Goal: Task Accomplishment & Management: Manage account settings

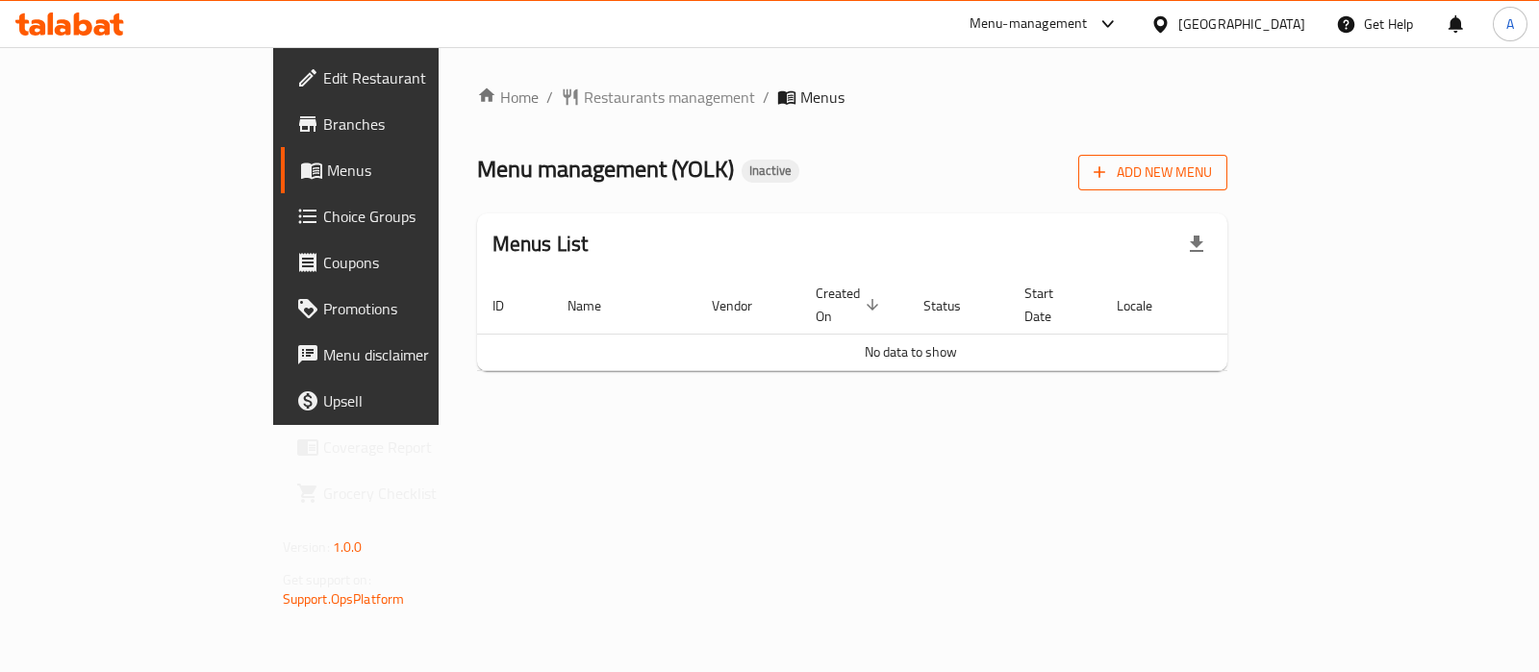
click at [1212, 177] on span "Add New Menu" at bounding box center [1153, 173] width 118 height 24
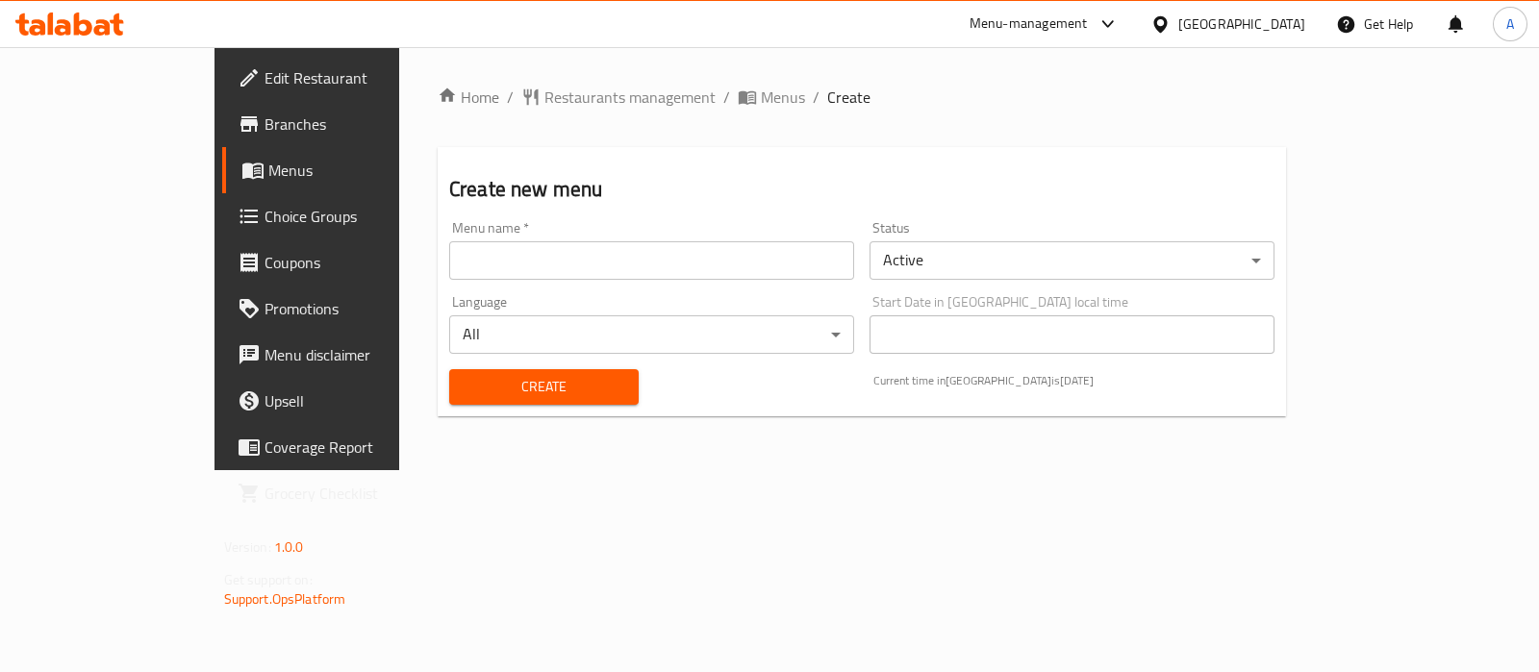
click at [454, 240] on div "Menu name   * Menu name *" at bounding box center [651, 250] width 405 height 59
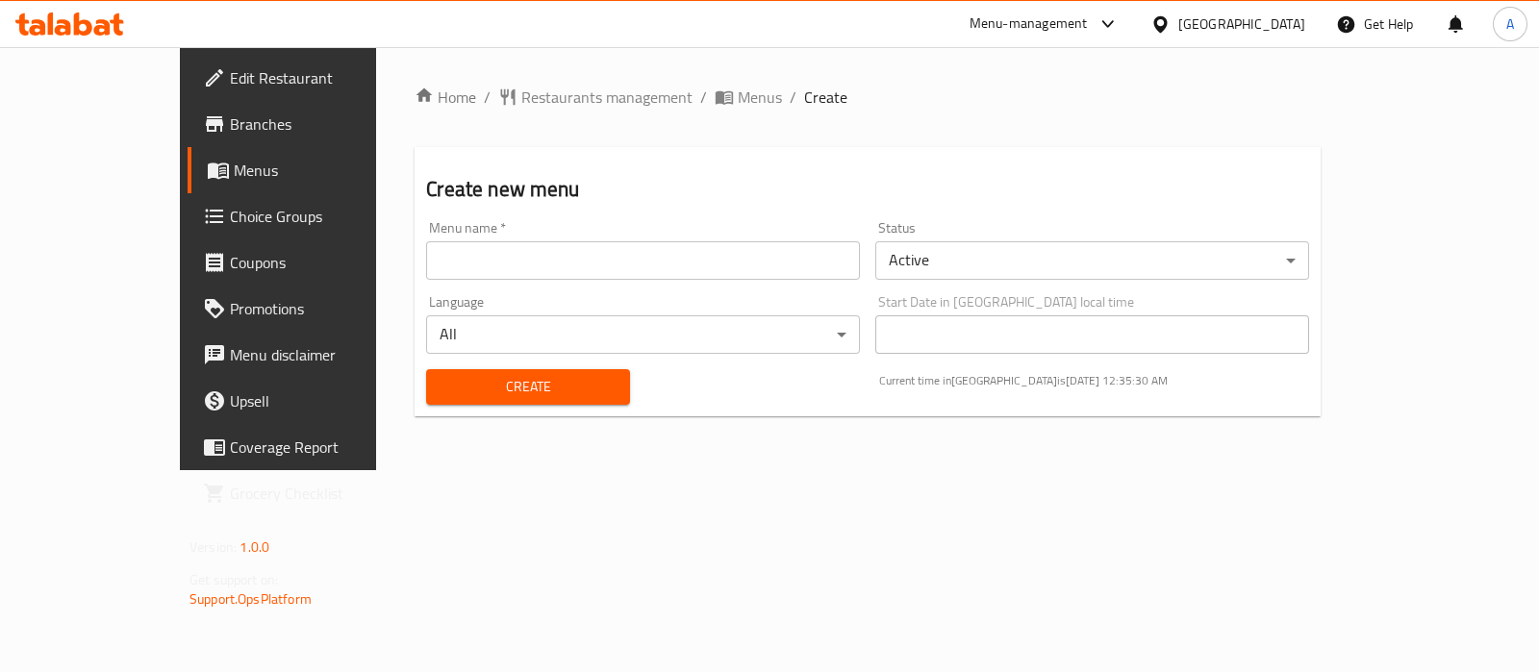
drag, startPoint x: 445, startPoint y: 252, endPoint x: 457, endPoint y: 277, distance: 27.5
click at [447, 251] on input "text" at bounding box center [643, 260] width 434 height 38
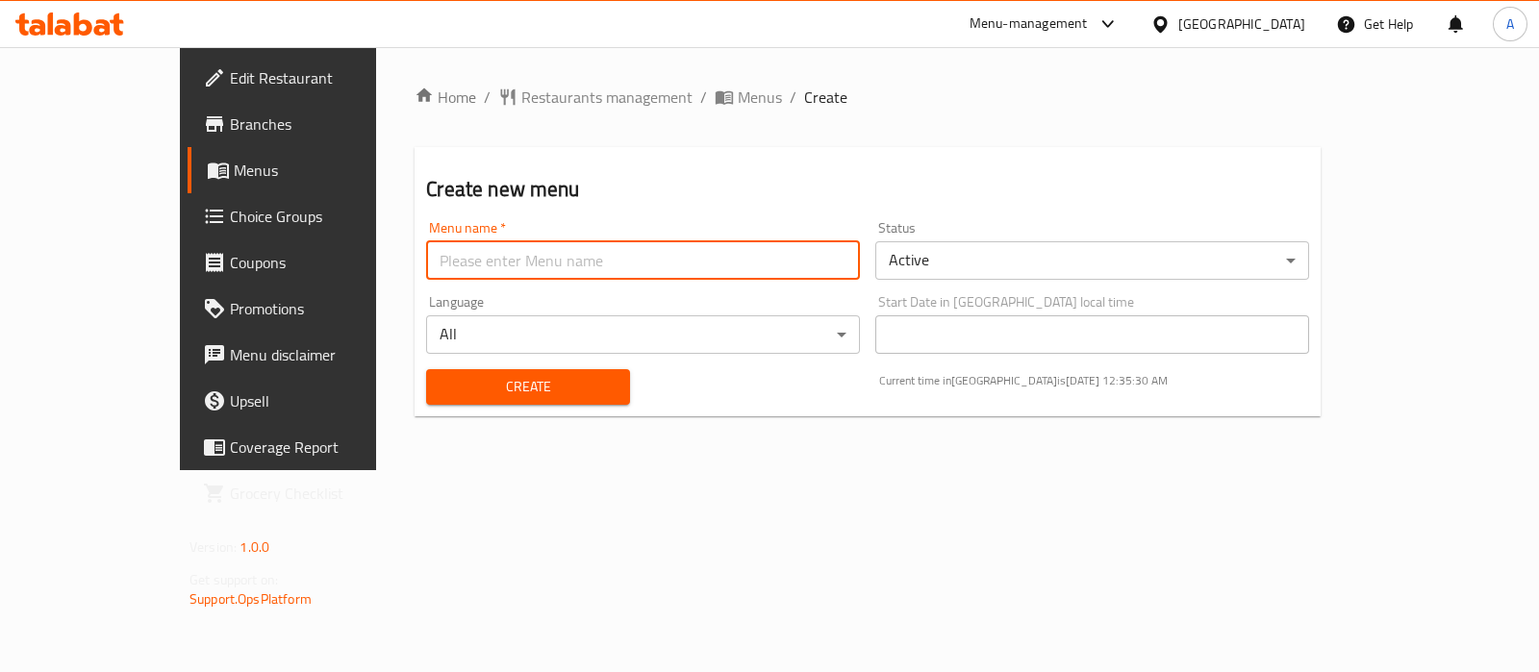
type input "Ameer aa"
click at [447, 380] on span "Create" at bounding box center [528, 387] width 172 height 24
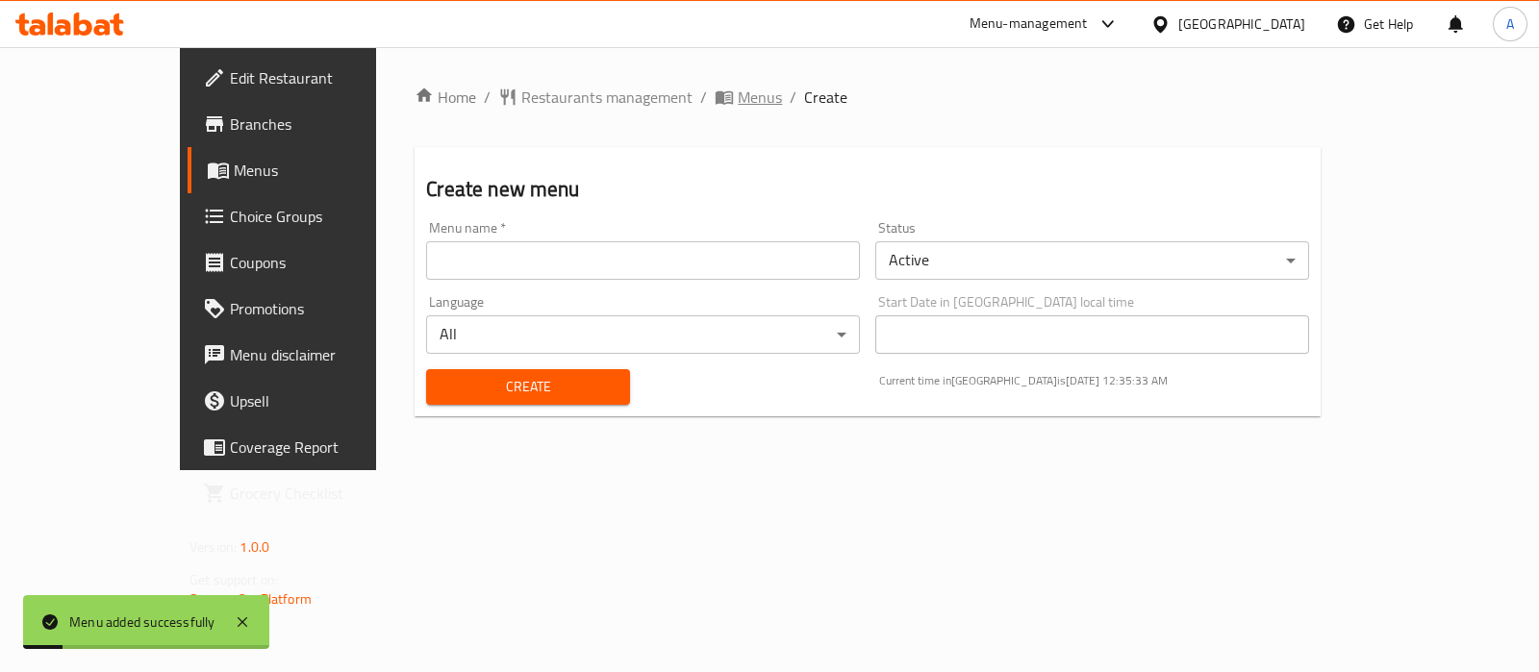
click at [738, 99] on span "Menus" at bounding box center [760, 97] width 44 height 23
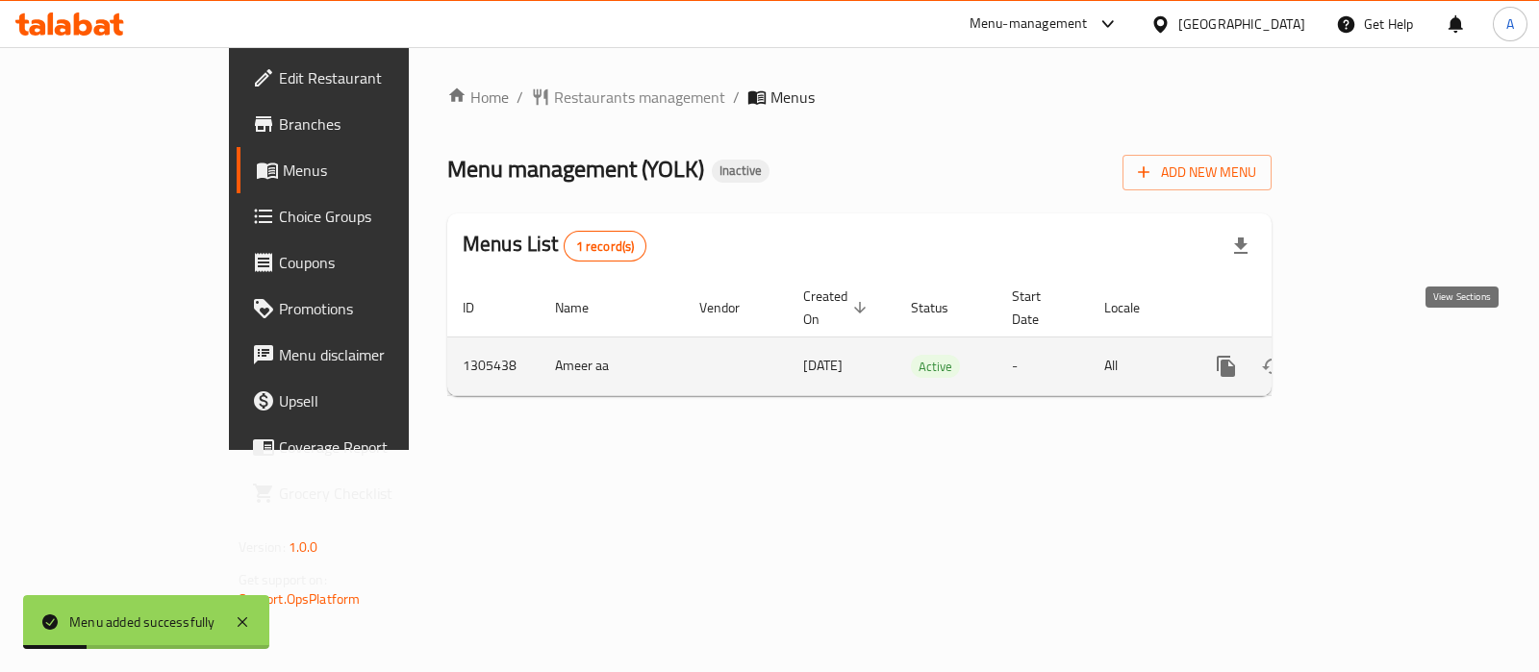
click at [1377, 355] on icon "enhanced table" at bounding box center [1365, 366] width 23 height 23
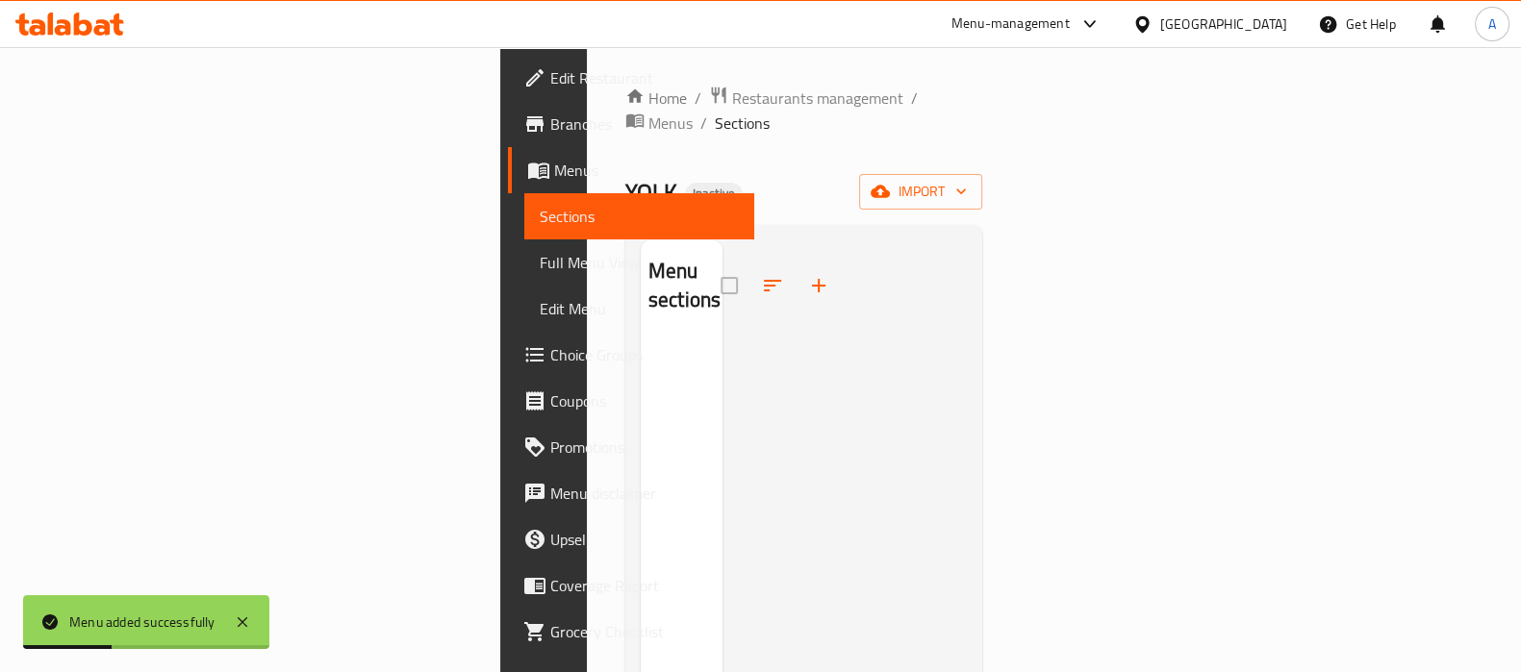
click at [983, 146] on div "Home / Restaurants management / Menus / Sections YOLK Inactive import Menu sect…" at bounding box center [804, 507] width 358 height 843
click at [967, 180] on span "import" at bounding box center [921, 192] width 92 height 24
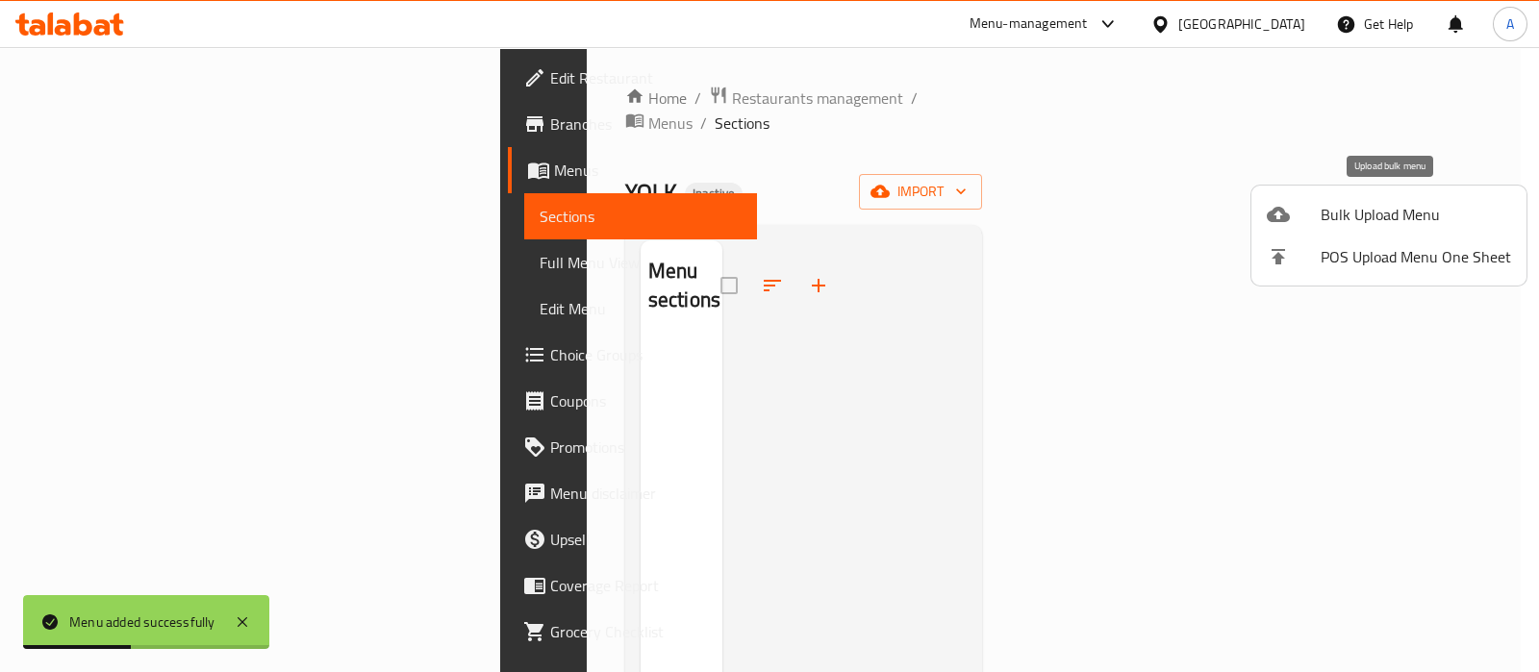
click at [1385, 215] on span "Bulk Upload Menu" at bounding box center [1416, 214] width 190 height 23
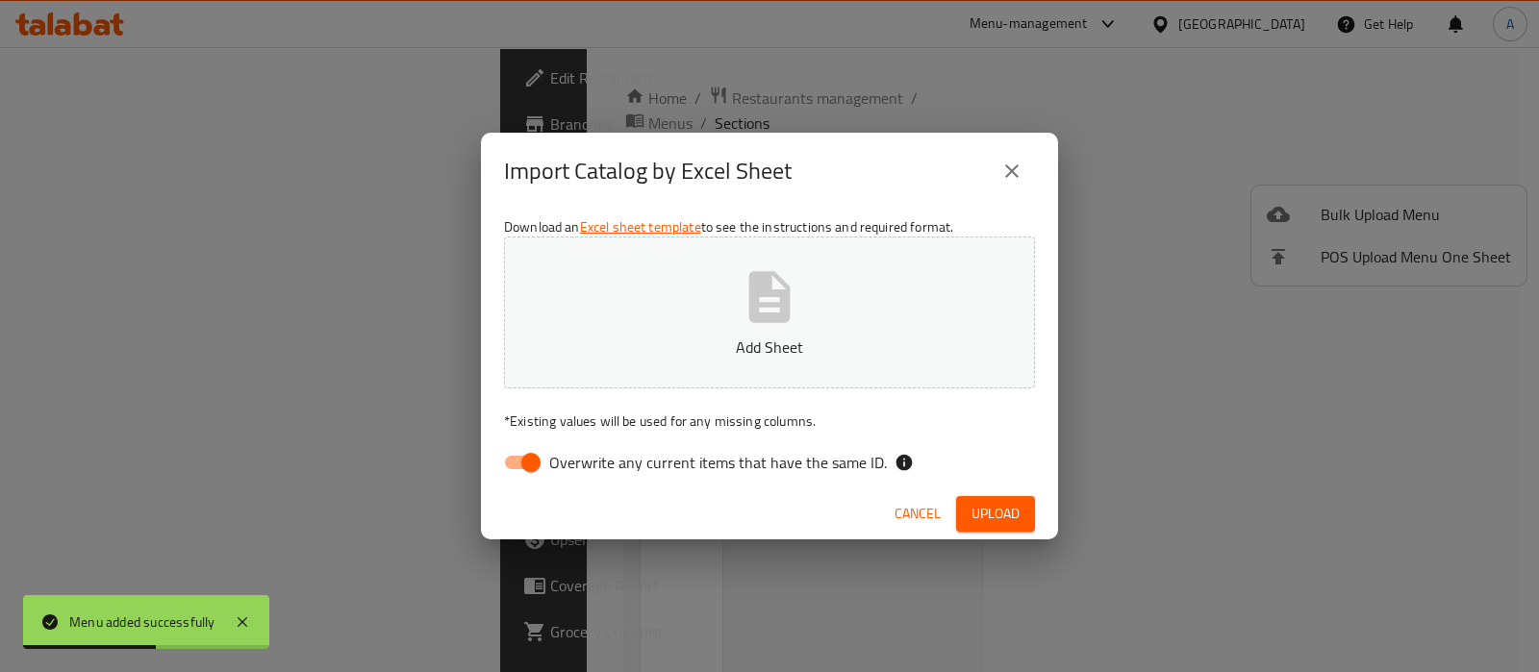
click at [522, 476] on input "Overwrite any current items that have the same ID." at bounding box center [531, 462] width 110 height 37
checkbox input "false"
click at [660, 337] on p "Add Sheet" at bounding box center [769, 347] width 471 height 23
click at [901, 521] on span "Cancel" at bounding box center [918, 514] width 46 height 24
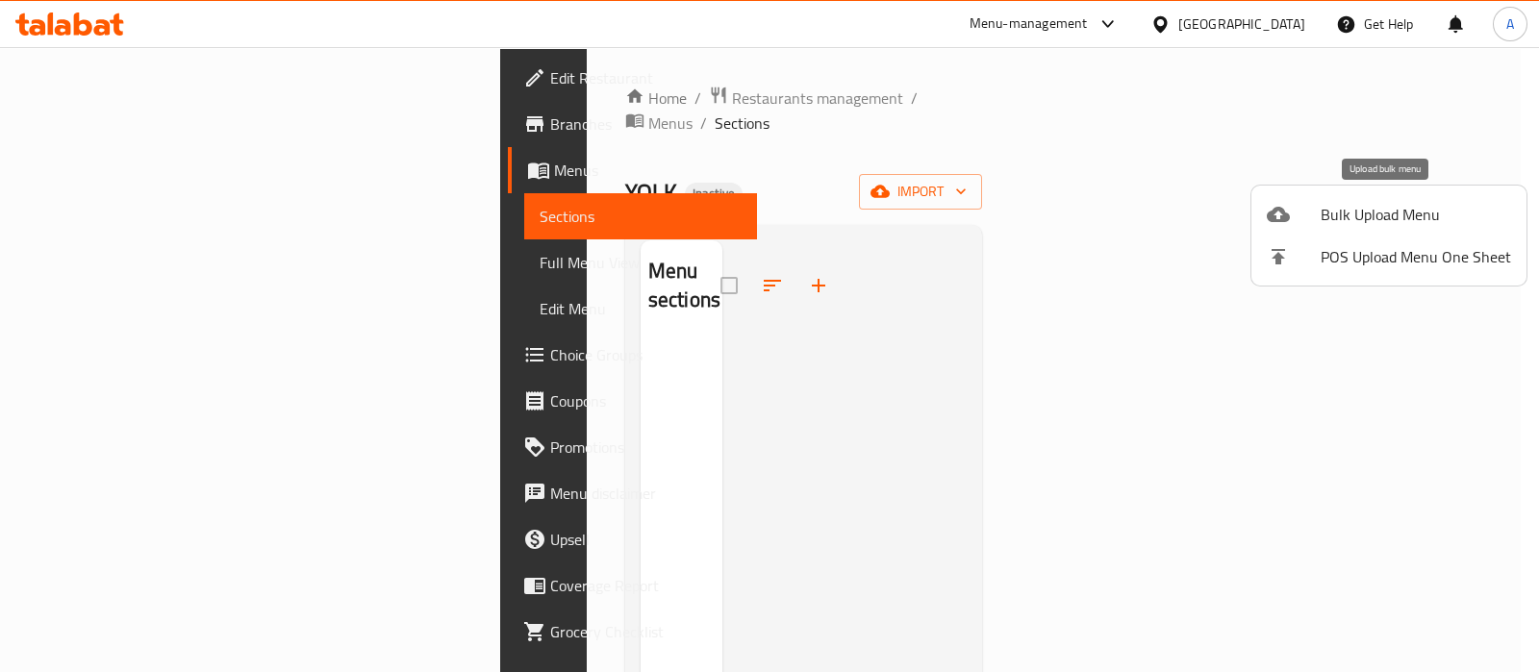
click at [1279, 210] on icon at bounding box center [1278, 214] width 23 height 15
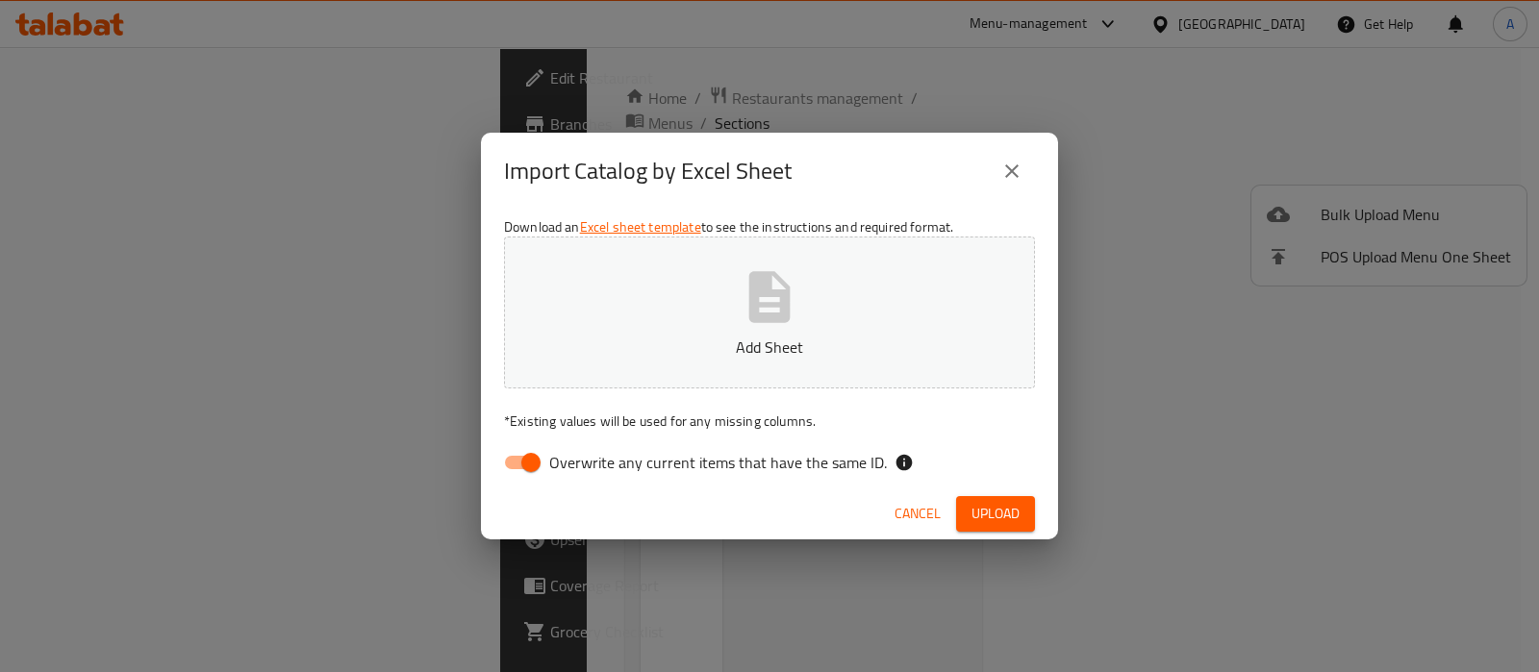
click at [523, 475] on input "Overwrite any current items that have the same ID." at bounding box center [531, 462] width 110 height 37
checkbox input "false"
click at [682, 350] on p "Add Sheet" at bounding box center [769, 347] width 471 height 23
click at [1008, 503] on span "Upload" at bounding box center [996, 514] width 48 height 24
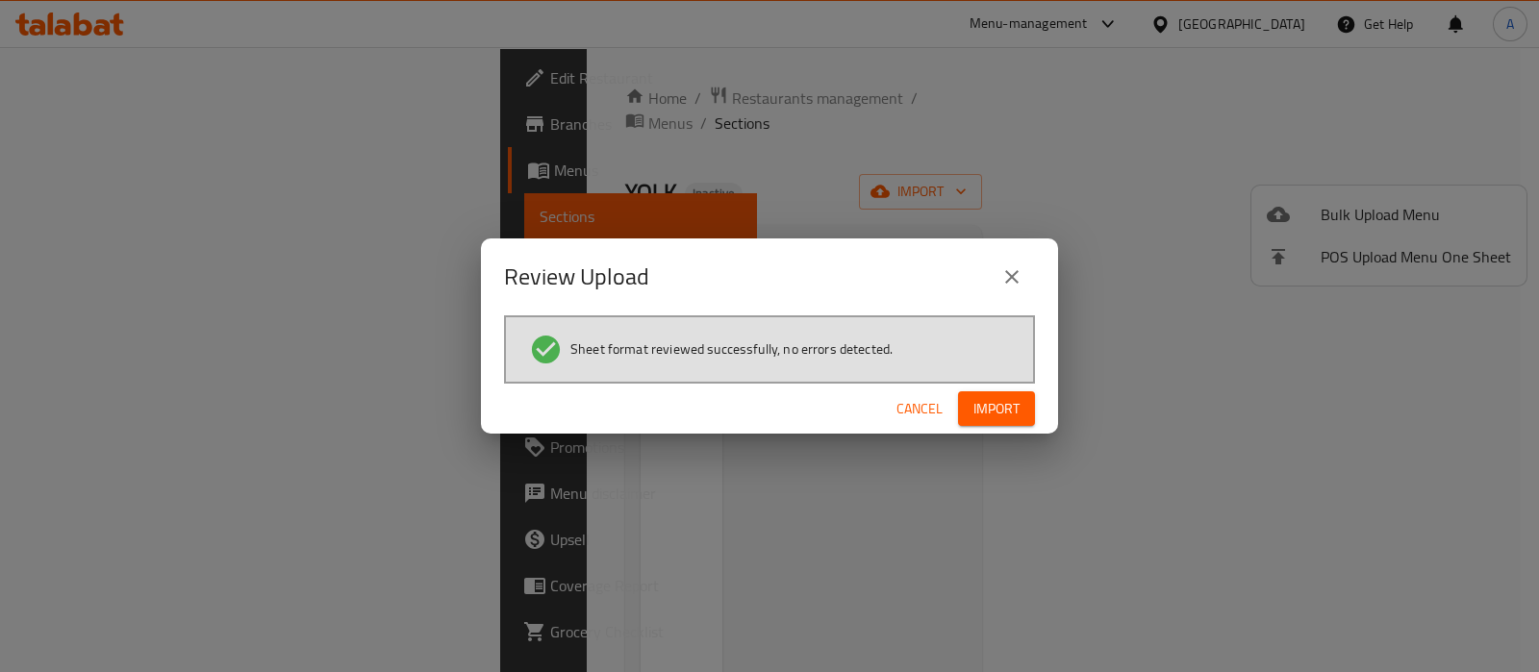
click at [994, 400] on span "Import" at bounding box center [997, 409] width 46 height 24
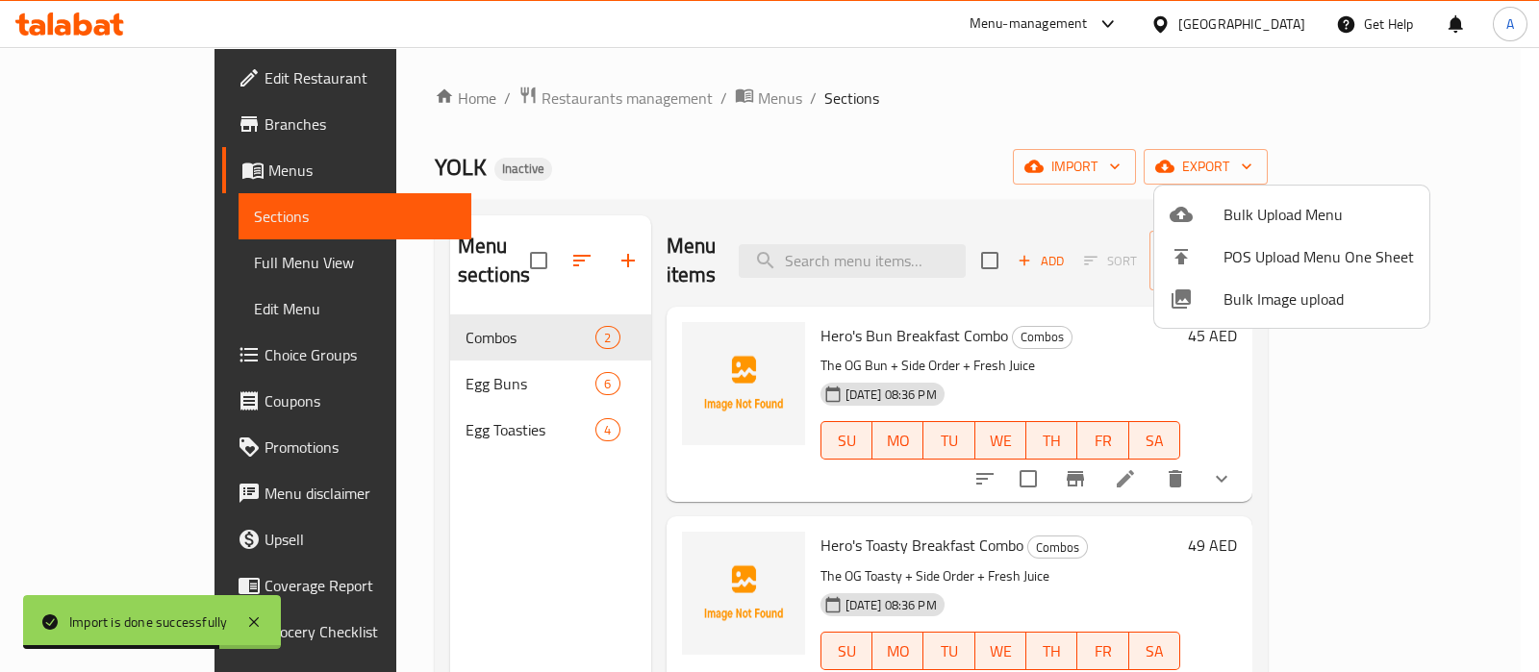
click at [137, 269] on div at bounding box center [769, 336] width 1539 height 672
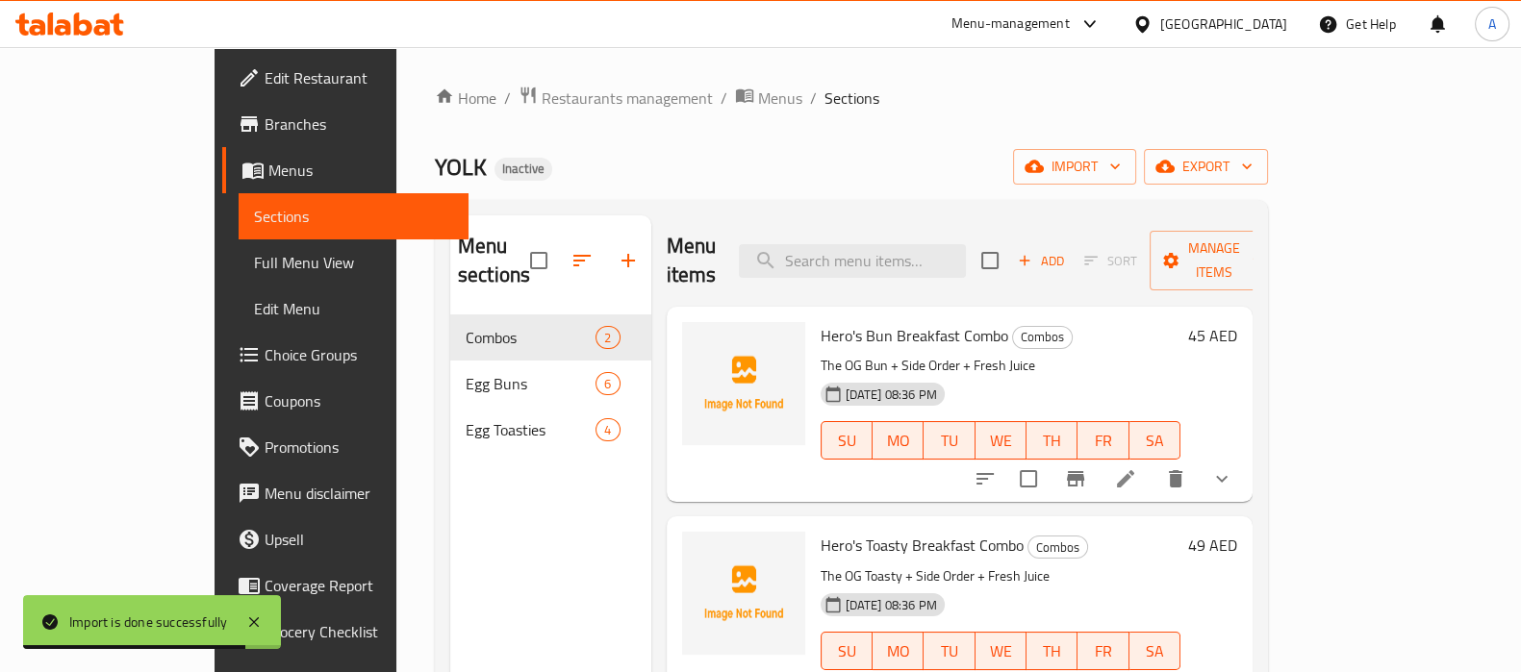
click at [254, 268] on span "Full Menu View" at bounding box center [353, 262] width 199 height 23
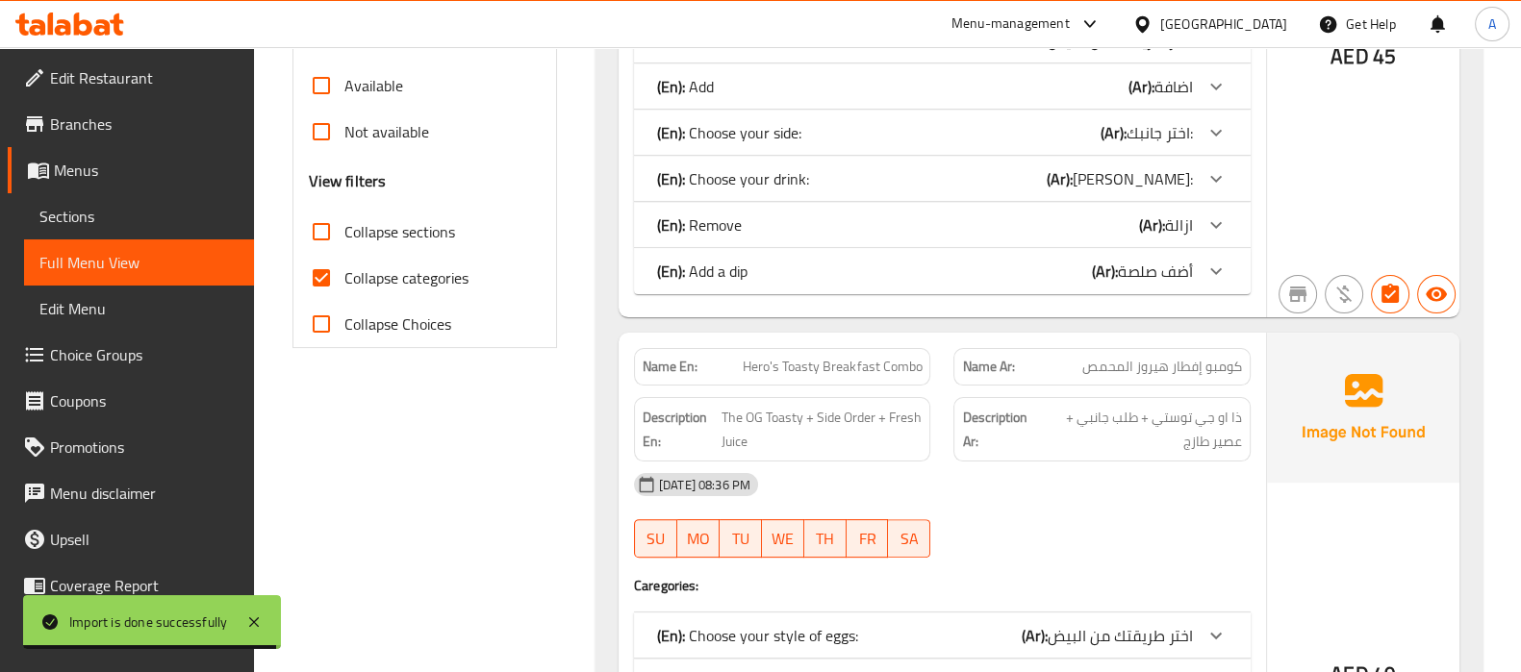
scroll to position [722, 0]
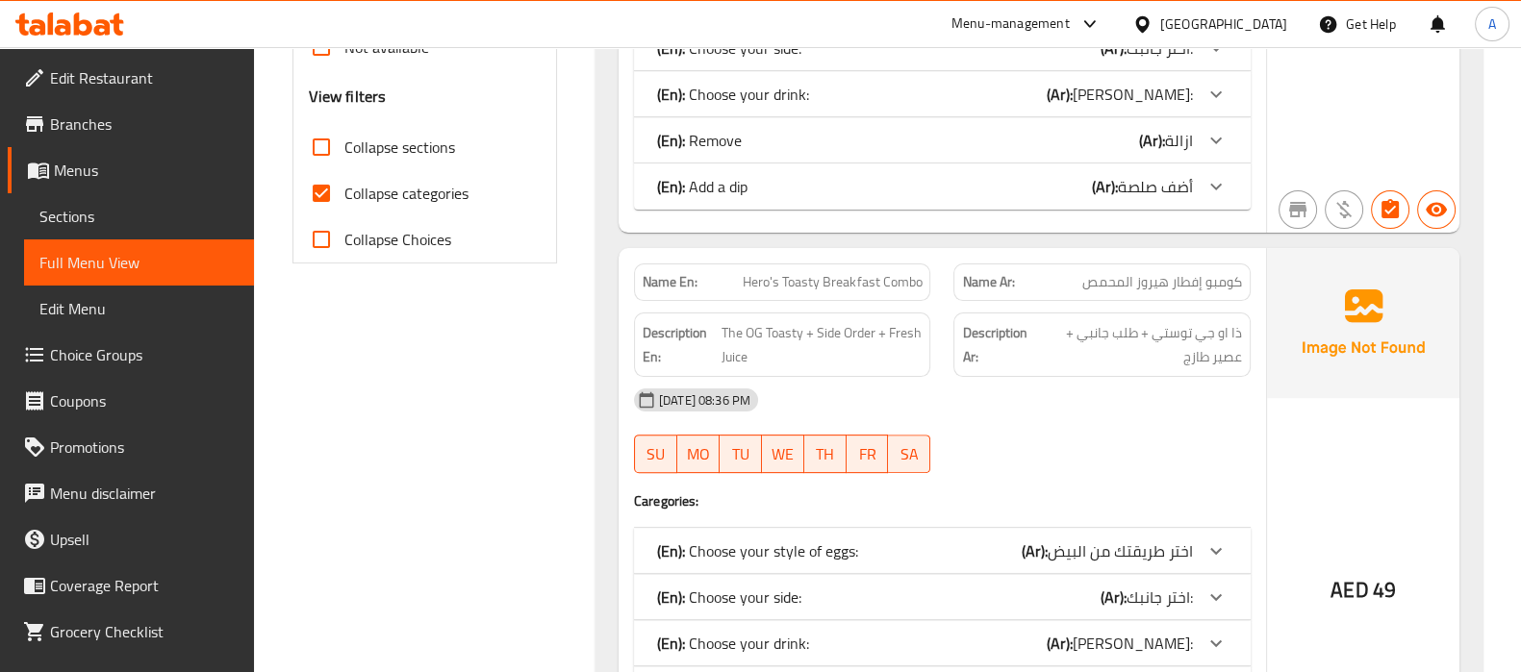
click at [324, 191] on input "Collapse categories" at bounding box center [321, 193] width 46 height 46
checkbox input "false"
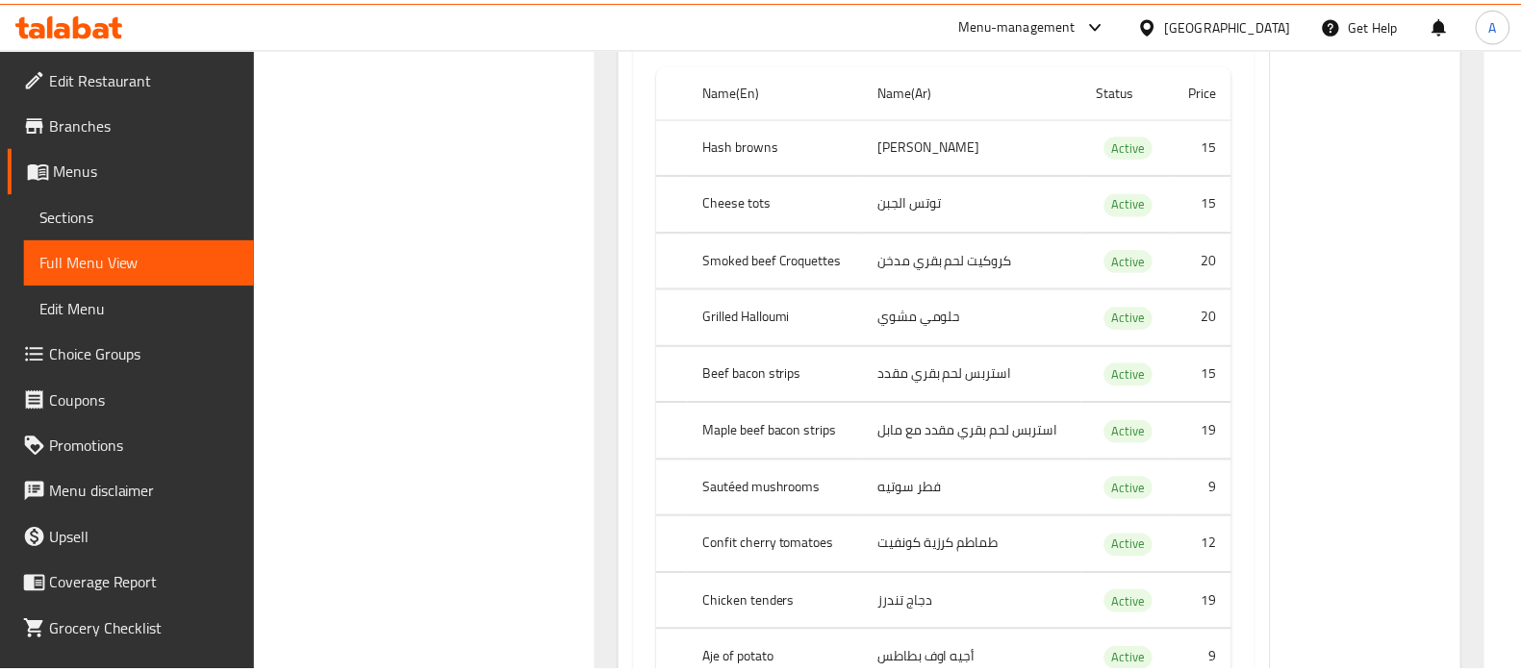
scroll to position [44253, 0]
